Goal: Book appointment/travel/reservation

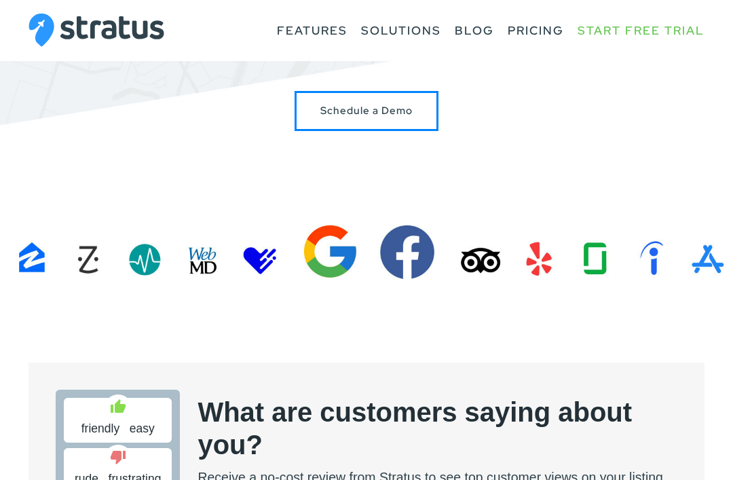
scroll to position [178, 0]
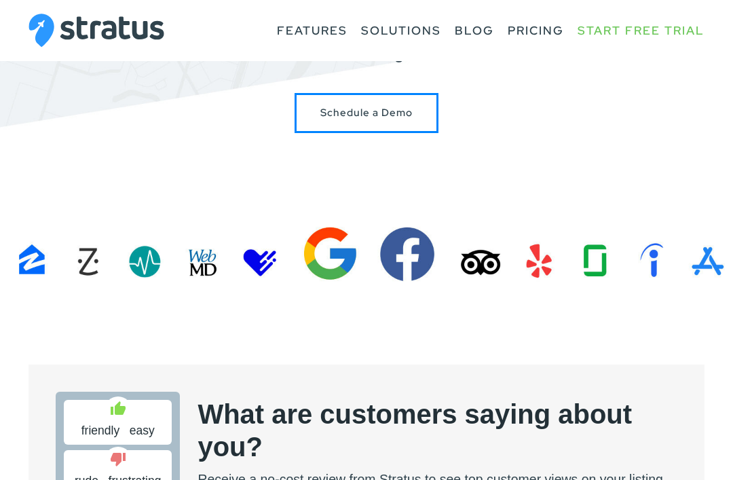
click at [537, 266] on section "Simplify your online presence. Streamline your business and grow your digital f…" at bounding box center [366, 59] width 733 height 475
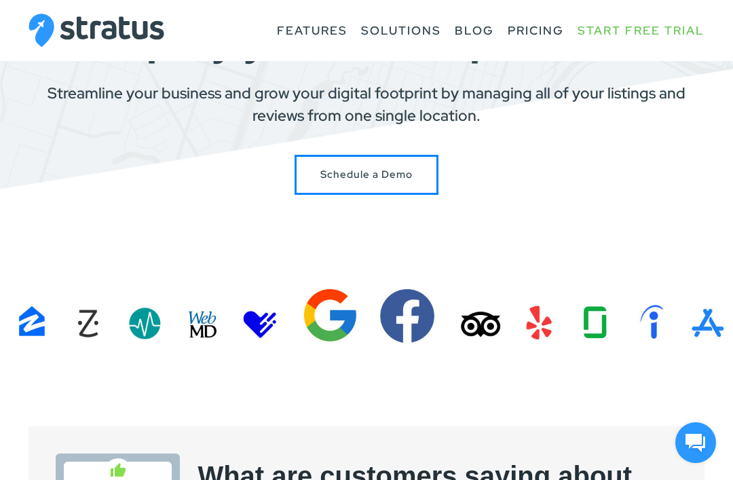
scroll to position [128, 0]
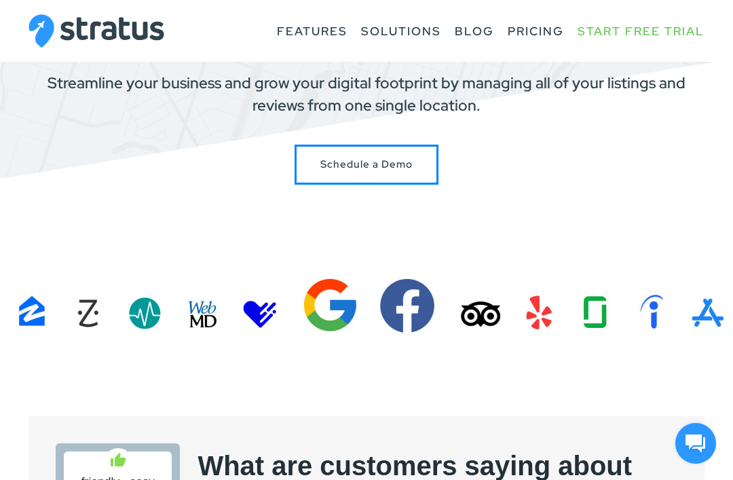
click at [645, 317] on section "Simplify your online presence. Streamline your business and grow your digital f…" at bounding box center [366, 109] width 733 height 475
click at [567, 309] on section "Simplify your online presence. Streamline your business and grow your digital f…" at bounding box center [366, 109] width 733 height 475
click at [524, 311] on section "Simplify your online presence. Streamline your business and grow your digital f…" at bounding box center [366, 109] width 733 height 475
click at [472, 319] on section "Simplify your online presence. Streamline your business and grow your digital f…" at bounding box center [366, 109] width 733 height 475
click at [402, 298] on section "Simplify your online presence. Streamline your business and grow your digital f…" at bounding box center [366, 109] width 733 height 475
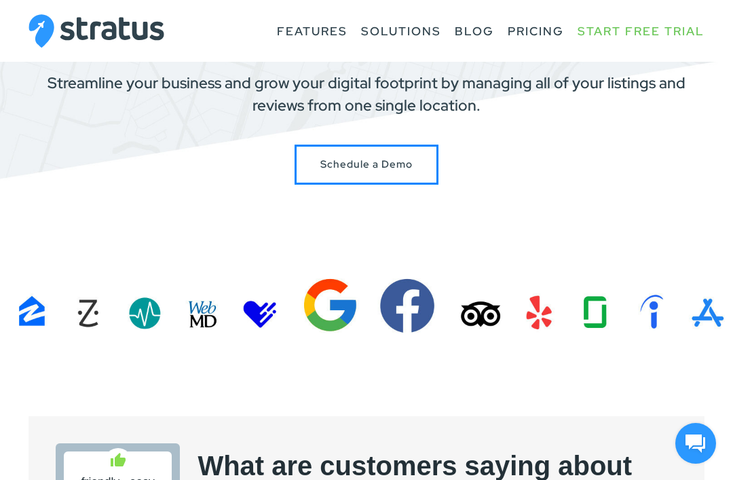
click at [309, 305] on section "Simplify your online presence. Streamline your business and grow your digital f…" at bounding box center [366, 109] width 733 height 475
click at [231, 305] on section "Simplify your online presence. Streamline your business and grow your digital f…" at bounding box center [366, 109] width 733 height 475
click at [183, 320] on section "Simplify your online presence. Streamline your business and grow your digital f…" at bounding box center [366, 109] width 733 height 475
click at [45, 311] on section "Simplify your online presence. Streamline your business and grow your digital f…" at bounding box center [366, 109] width 733 height 475
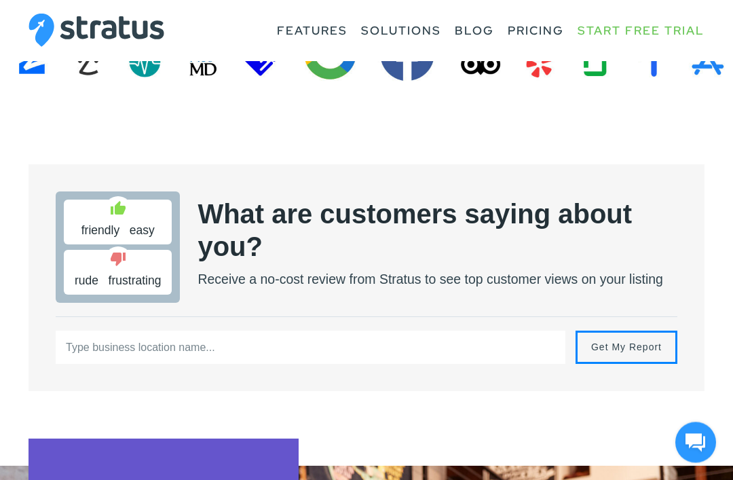
scroll to position [374, 0]
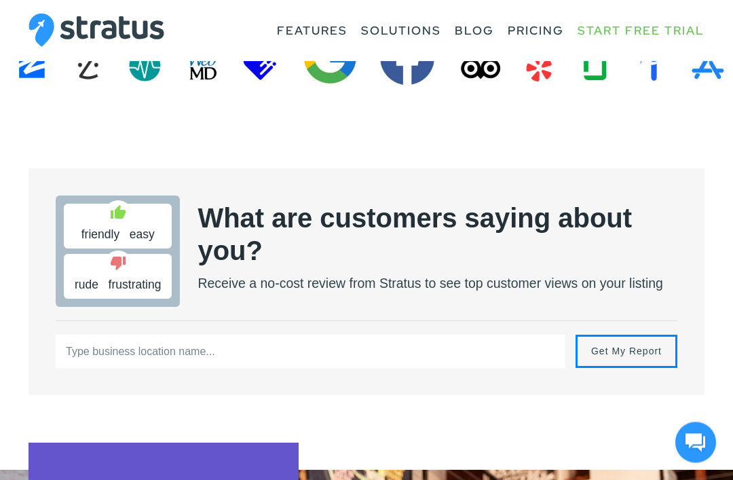
click at [343, 251] on h2 "What are customers saying about you?" at bounding box center [437, 235] width 480 height 65
click at [333, 246] on h2 "What are customers saying about you?" at bounding box center [437, 235] width 480 height 65
click at [318, 228] on h2 "What are customers saying about you?" at bounding box center [437, 235] width 480 height 65
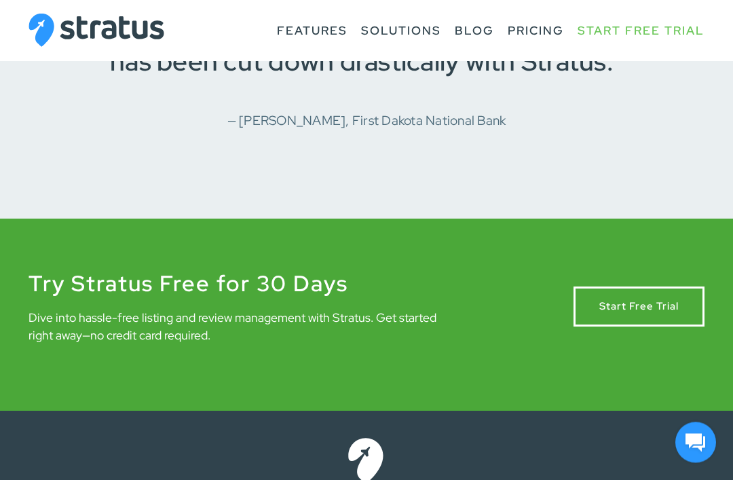
scroll to position [2136, 0]
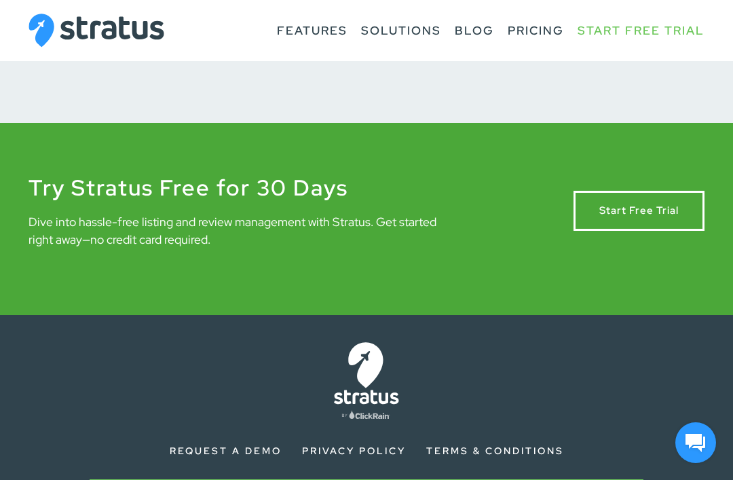
click at [510, 446] on link "Terms & Conditions" at bounding box center [495, 450] width 138 height 12
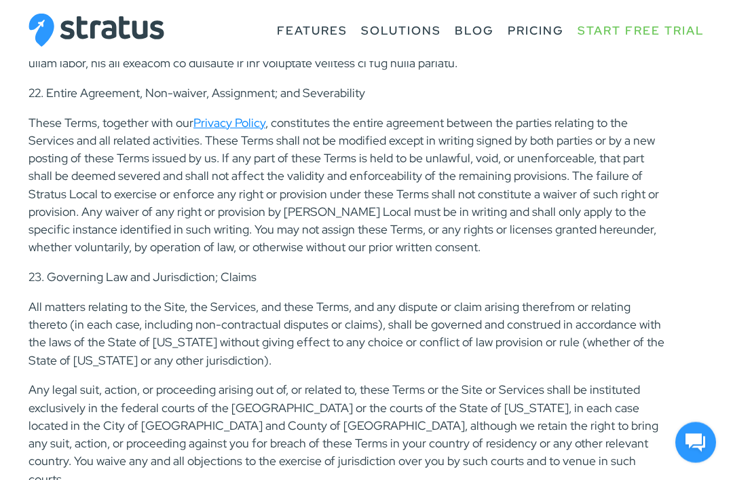
scroll to position [7563, 0]
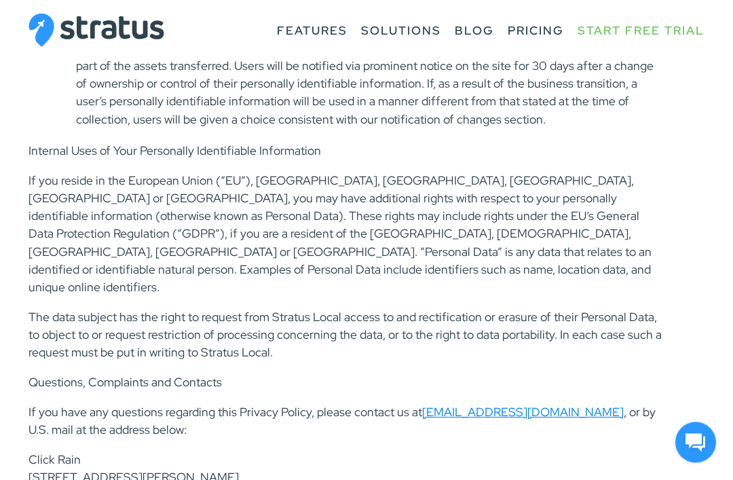
scroll to position [4391, 0]
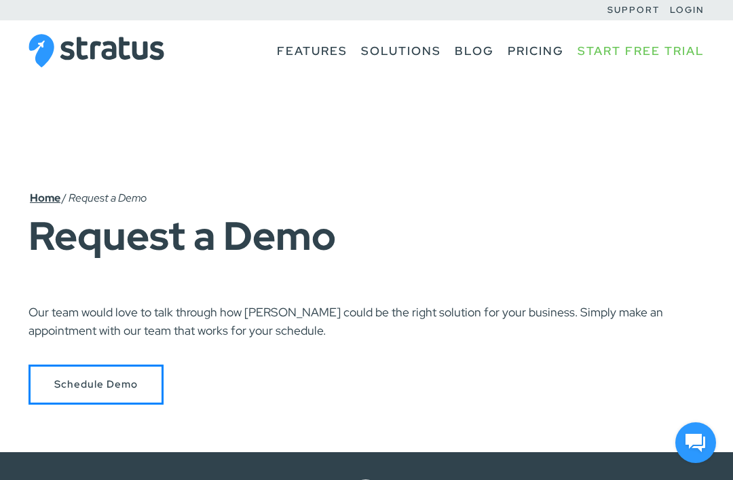
click at [651, 39] on link "Start Free Trial" at bounding box center [640, 50] width 127 height 25
click at [562, 151] on main "Home / Request a Demo Request a Demo Our team would love to talk through how St…" at bounding box center [366, 226] width 733 height 452
click at [536, 47] on link "Pricing" at bounding box center [535, 50] width 56 height 25
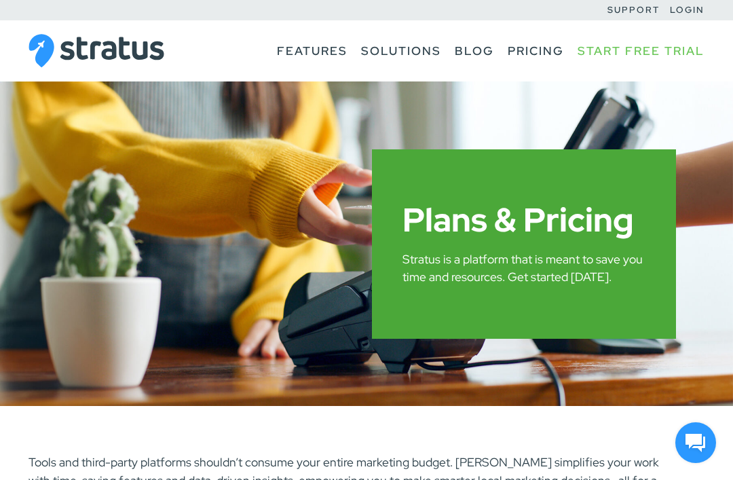
click at [465, 53] on link "Blog" at bounding box center [474, 50] width 39 height 25
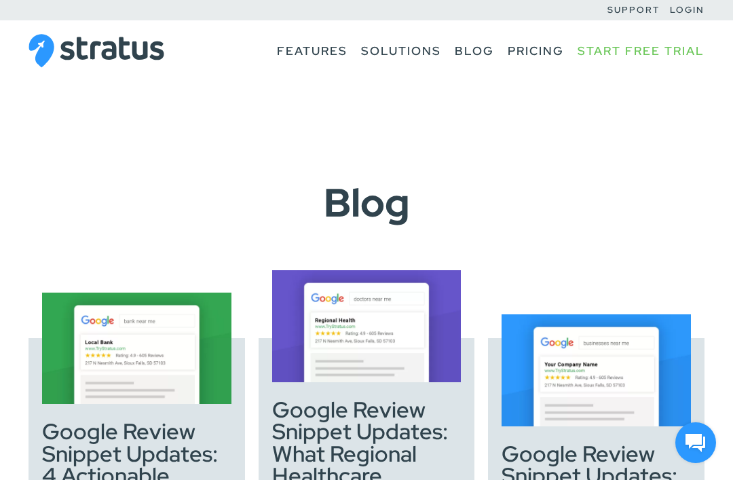
click at [0, 0] on link "Small Business" at bounding box center [0, 0] width 0 height 0
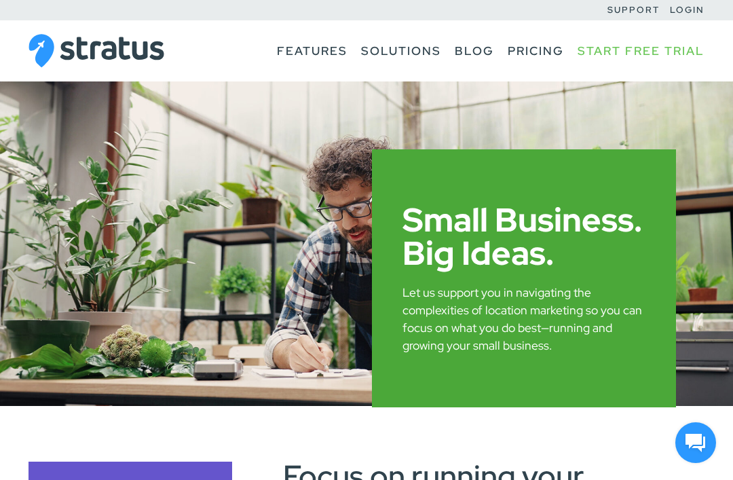
click at [471, 54] on link "Blog" at bounding box center [474, 50] width 39 height 25
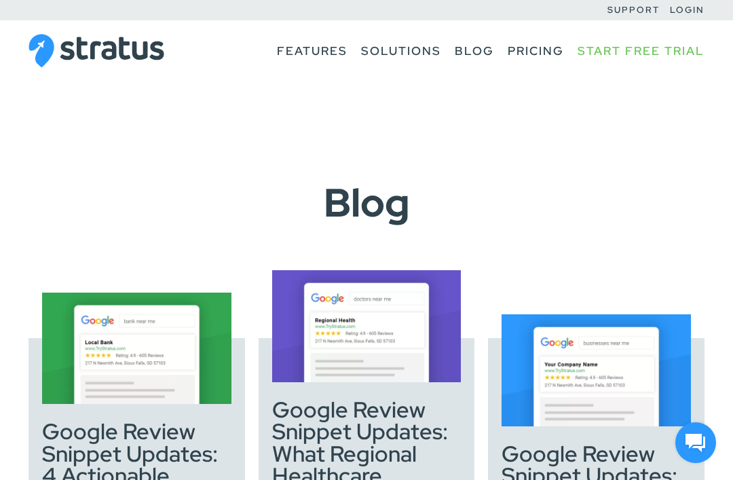
click at [0, 0] on link "Multi-Location" at bounding box center [0, 0] width 0 height 0
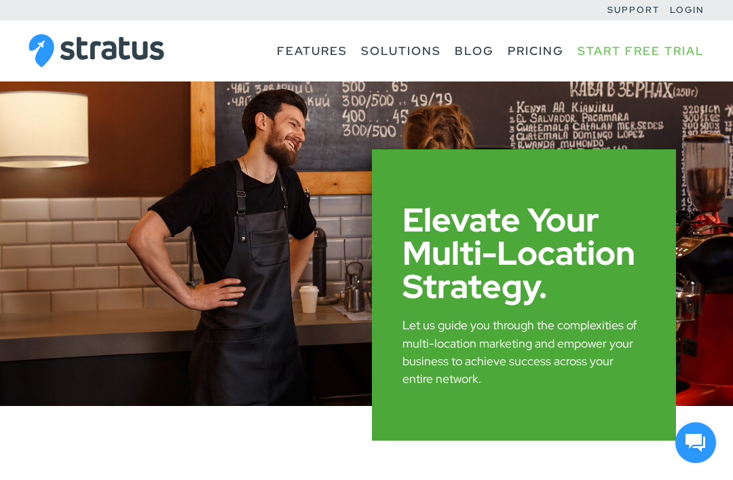
click at [0, 0] on link "Website Integration" at bounding box center [0, 0] width 0 height 0
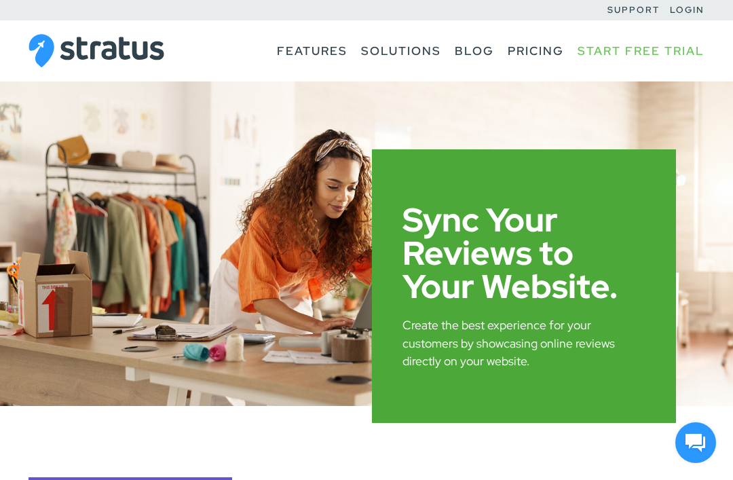
click at [0, 0] on link "Digital Agencies" at bounding box center [0, 0] width 0 height 0
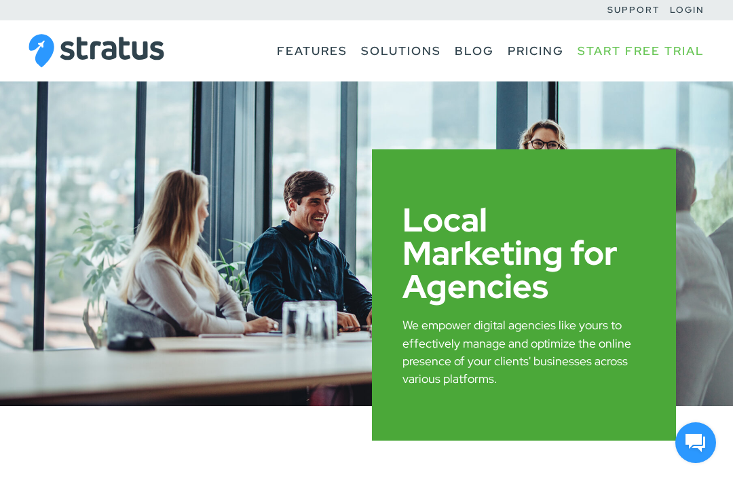
click at [0, 0] on link "Review Management" at bounding box center [0, 0] width 0 height 0
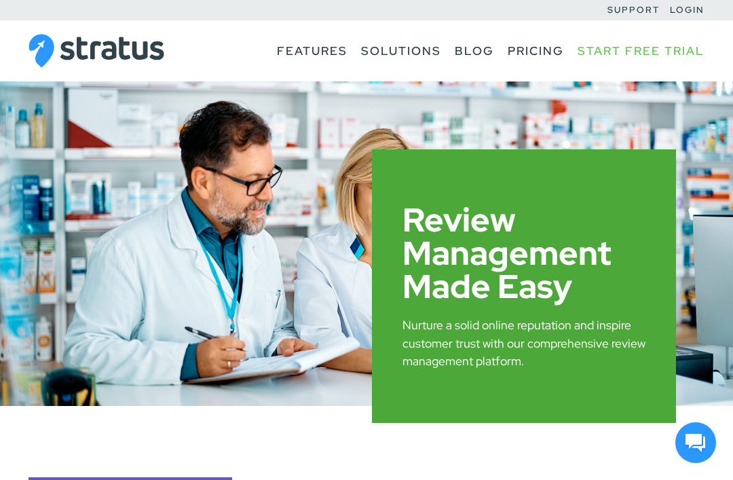
click at [0, 0] on link "Listing Management" at bounding box center [0, 0] width 0 height 0
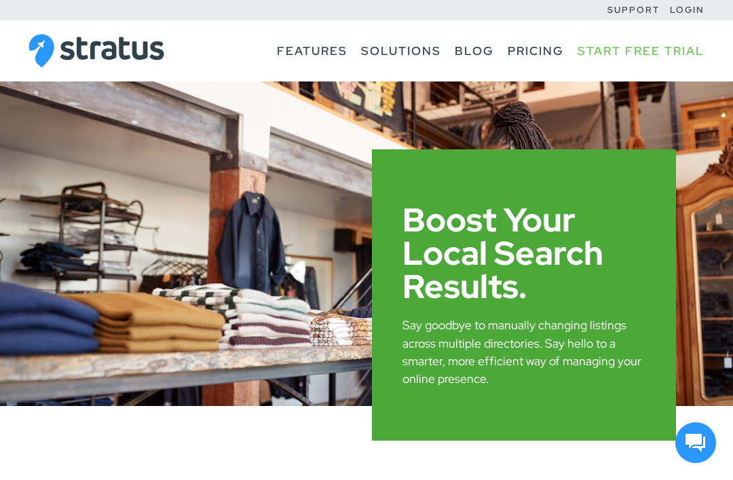
click at [0, 0] on link "Reporting" at bounding box center [0, 0] width 0 height 0
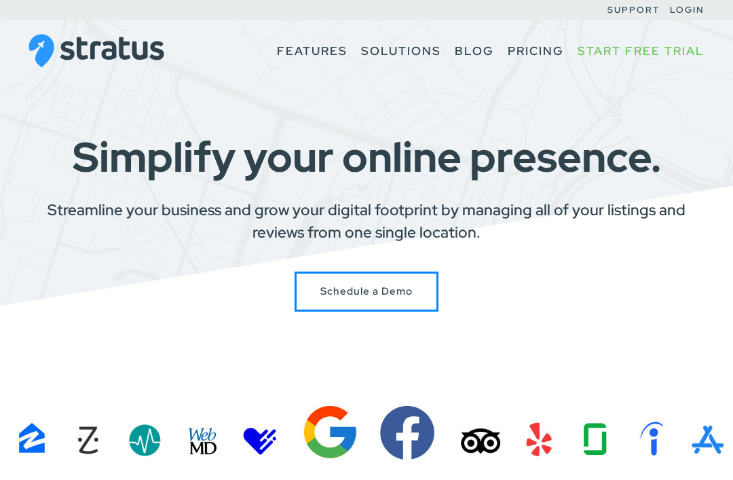
click at [404, 282] on link "Schedule a Demo" at bounding box center [366, 291] width 144 height 40
click at [588, 304] on div "Schedule a Demo" at bounding box center [366, 291] width 676 height 40
